Goal: Answer question/provide support

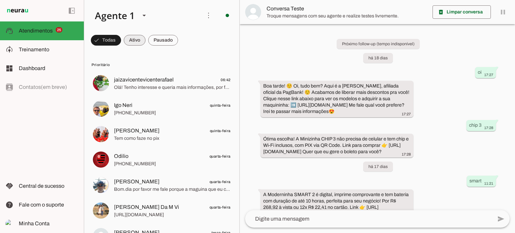
click at [141, 41] on span at bounding box center [135, 40] width 22 height 16
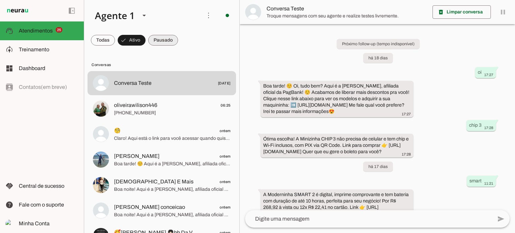
click at [165, 39] on span at bounding box center [163, 40] width 30 height 16
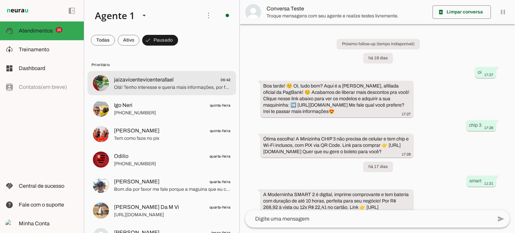
click at [170, 86] on span "Olá! Tenho interesse e queria mais informações, por favor." at bounding box center [172, 87] width 117 height 7
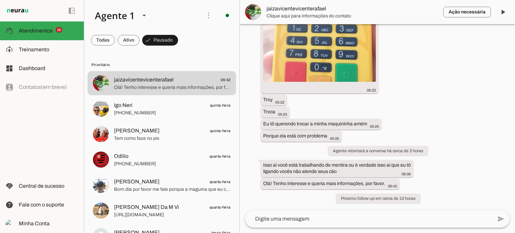
scroll to position [354, 0]
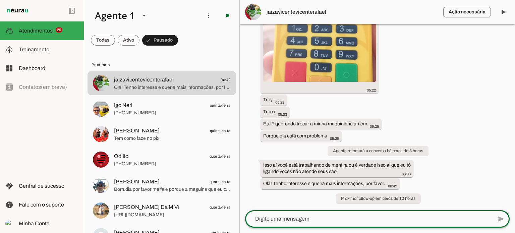
click at [314, 215] on textarea at bounding box center [368, 219] width 247 height 8
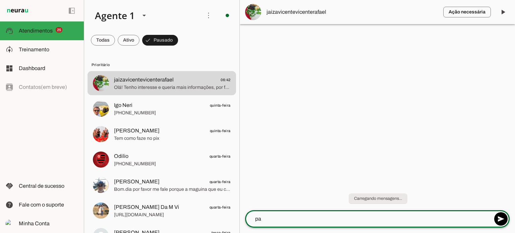
type textarea "p"
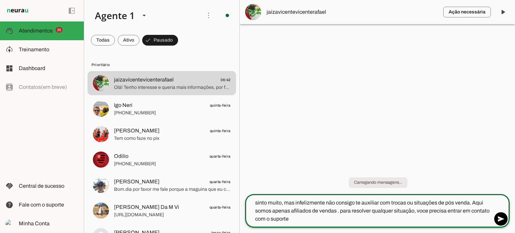
type textarea "sinto muito, mas infelizmente não consigo te auxiliar com trocas ou situações d…"
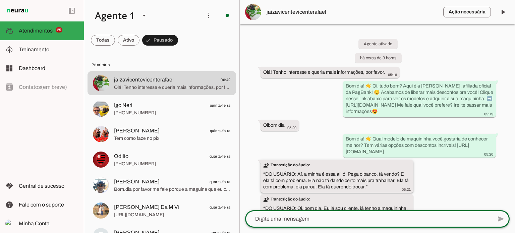
paste textarea "[URL][DOMAIN_NAME]"
type textarea "[URL][DOMAIN_NAME]"
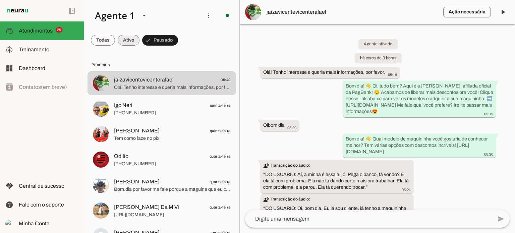
click at [132, 37] on span at bounding box center [129, 40] width 22 height 16
